Goal: Find contact information: Find contact information

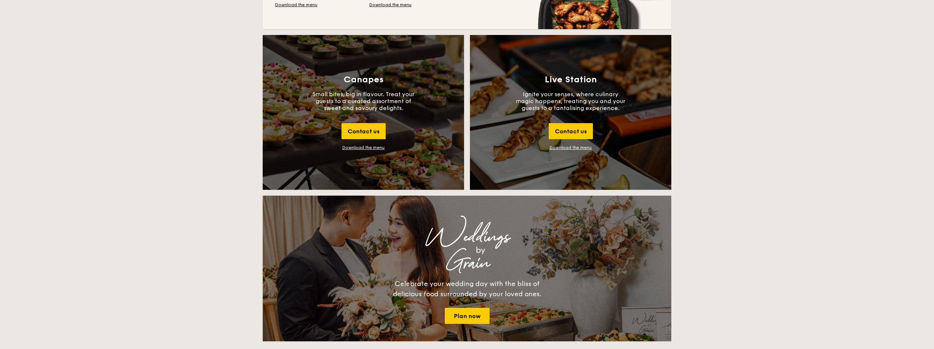
scroll to position [779, 0]
click at [365, 148] on div "Download the menu" at bounding box center [363, 147] width 42 height 5
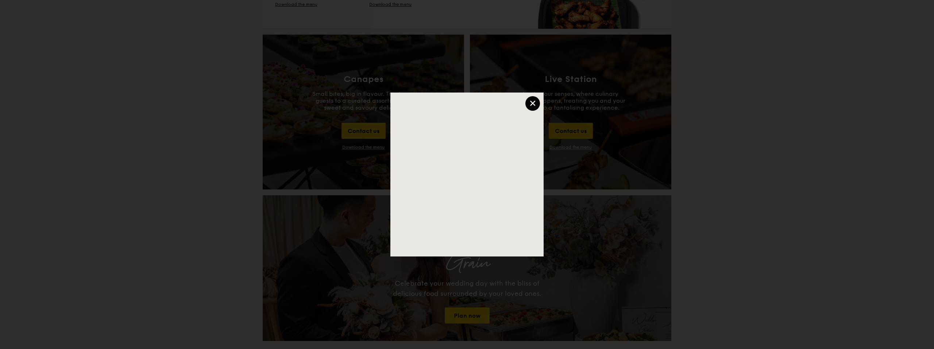
click at [529, 107] on div "×" at bounding box center [532, 103] width 15 height 15
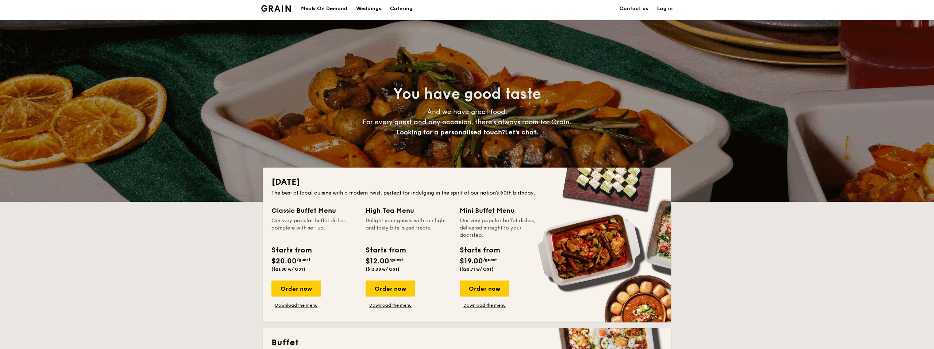
scroll to position [0, 0]
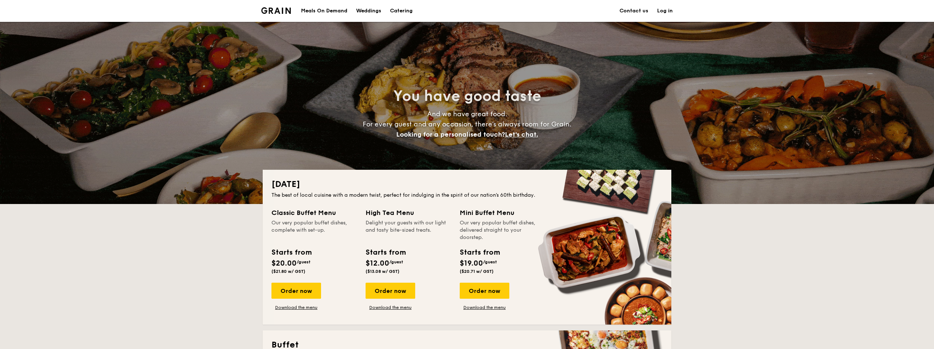
click at [629, 12] on link "Contact us" at bounding box center [633, 11] width 29 height 22
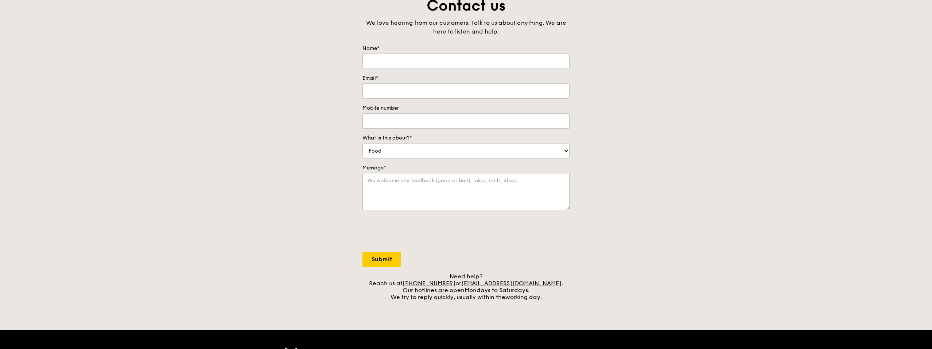
scroll to position [56, 0]
